Goal: Navigation & Orientation: Find specific page/section

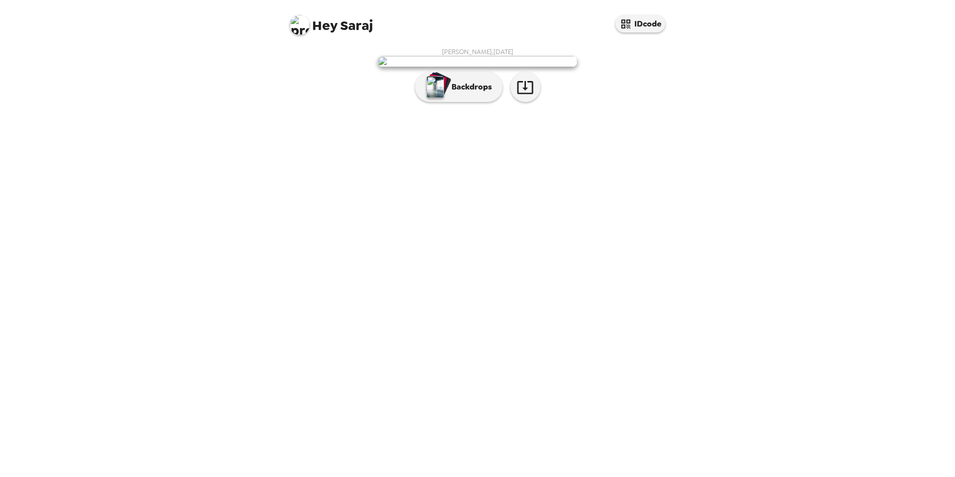
click at [481, 67] on img at bounding box center [478, 61] width 200 height 11
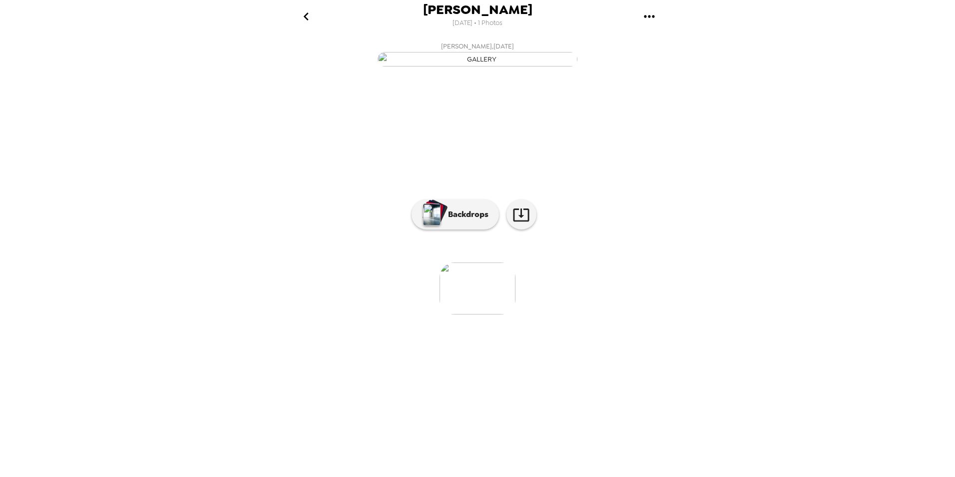
click at [480, 314] on img at bounding box center [478, 288] width 76 height 52
